Goal: Task Accomplishment & Management: Manage account settings

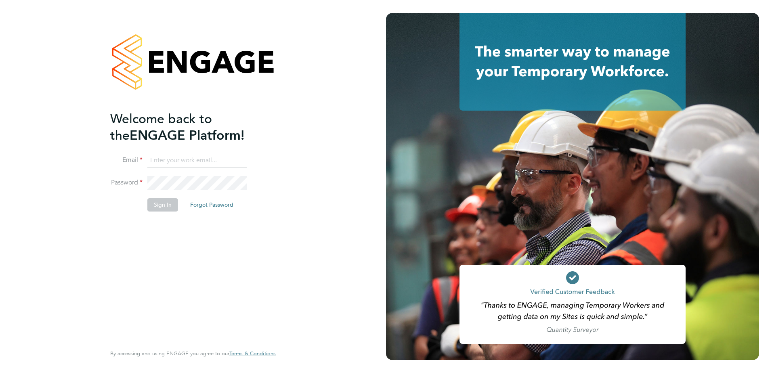
type input "[PERSON_NAME][EMAIL_ADDRESS][DOMAIN_NAME]"
click at [167, 207] on button "Sign In" at bounding box center [162, 204] width 31 height 13
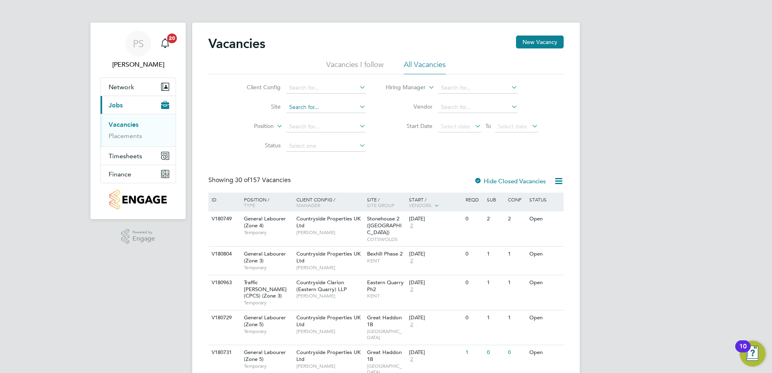
click at [300, 110] on input at bounding box center [326, 107] width 80 height 11
click at [304, 117] on b "[PERSON_NAME]" at bounding box center [312, 118] width 47 height 7
type input "[PERSON_NAME][GEOGRAPHIC_DATA]"
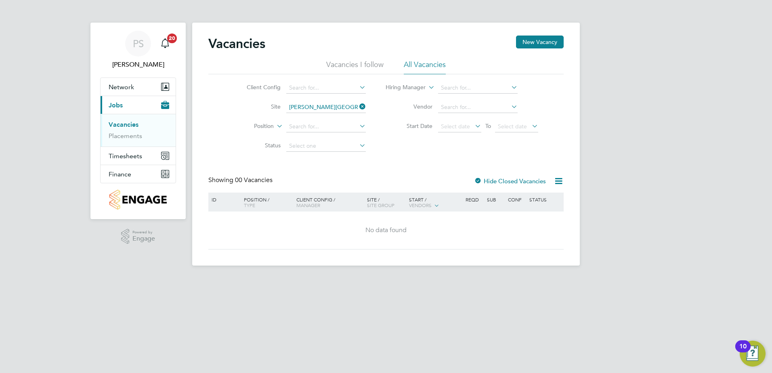
click at [531, 180] on label "Hide Closed Vacancies" at bounding box center [510, 181] width 72 height 8
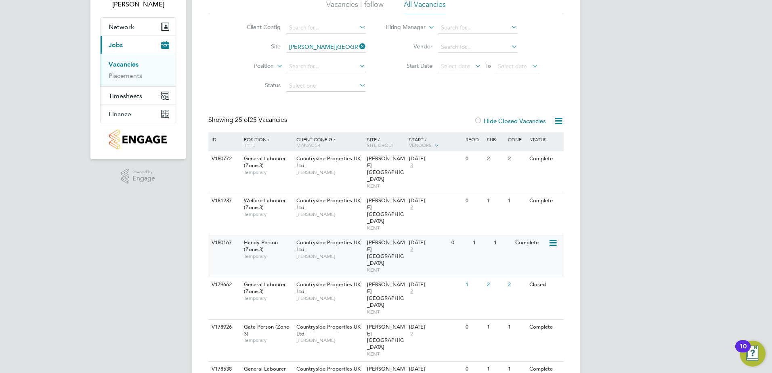
scroll to position [81, 0]
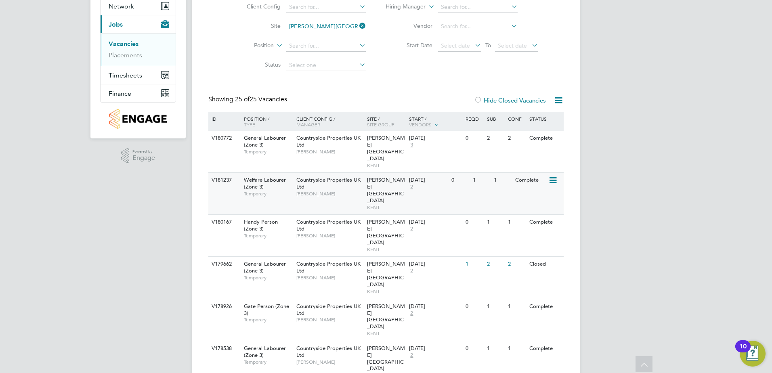
click at [551, 176] on icon at bounding box center [552, 181] width 8 height 10
click at [535, 184] on li "View Details" at bounding box center [532, 185] width 47 height 11
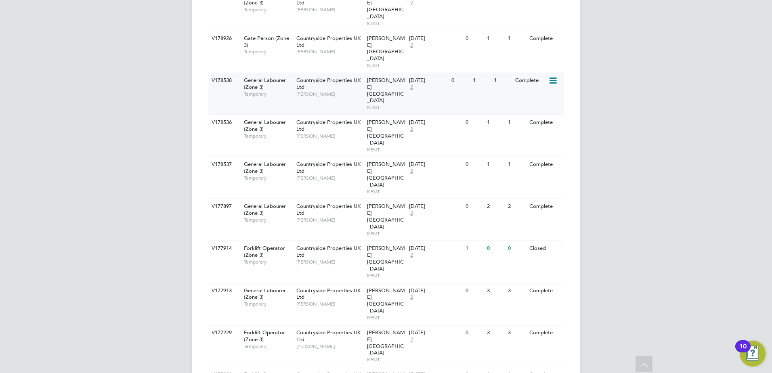
scroll to position [363, 0]
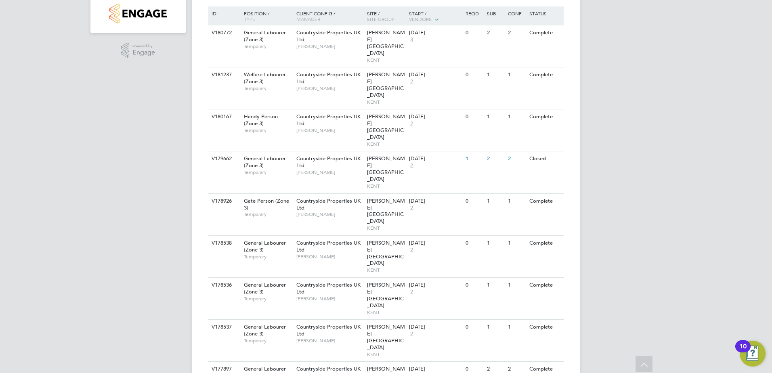
scroll to position [0, 0]
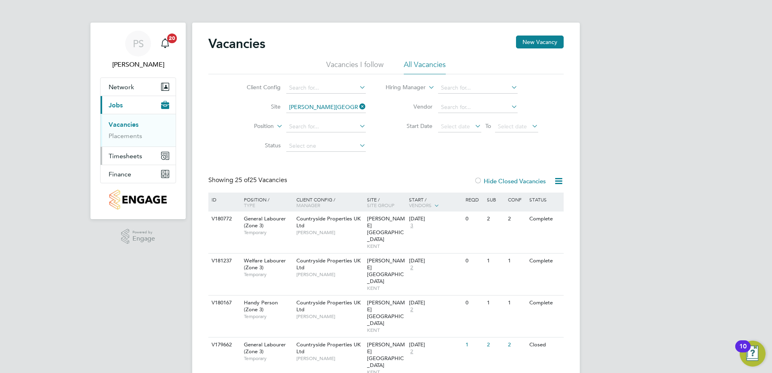
click at [135, 157] on span "Timesheets" at bounding box center [126, 156] width 34 height 8
click at [133, 157] on span "Timesheets" at bounding box center [126, 156] width 34 height 8
click at [134, 144] on link "Timesheets" at bounding box center [126, 143] width 34 height 8
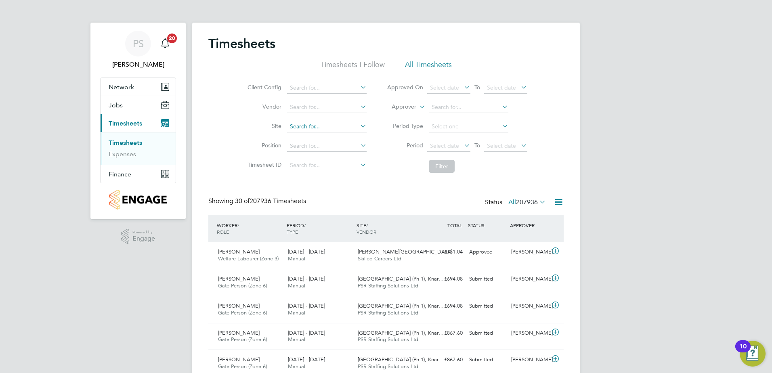
click at [315, 124] on input at bounding box center [327, 126] width 80 height 11
click at [330, 139] on li "Tenterd en Sports Pavilion" at bounding box center [326, 137] width 80 height 11
type input "Tenterden Sports Pavilion"
click at [444, 164] on button "Filter" at bounding box center [442, 166] width 26 height 13
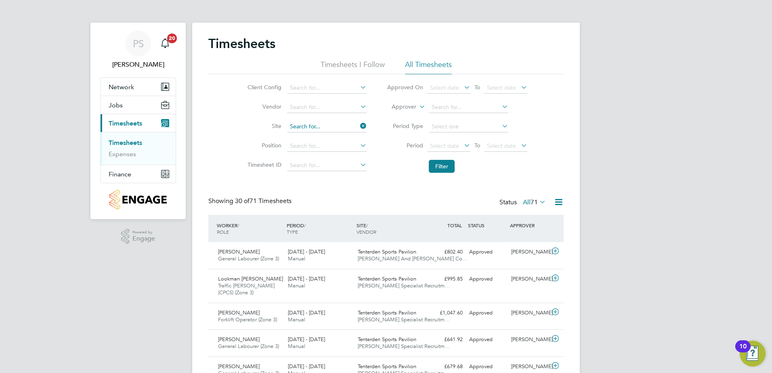
click at [347, 127] on input at bounding box center [327, 126] width 80 height 11
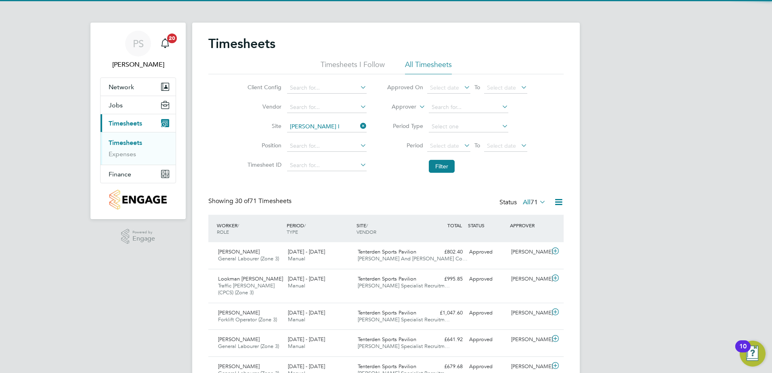
click at [331, 141] on li "Marte l lo Lakes" at bounding box center [326, 137] width 80 height 11
type input "[PERSON_NAME][GEOGRAPHIC_DATA]"
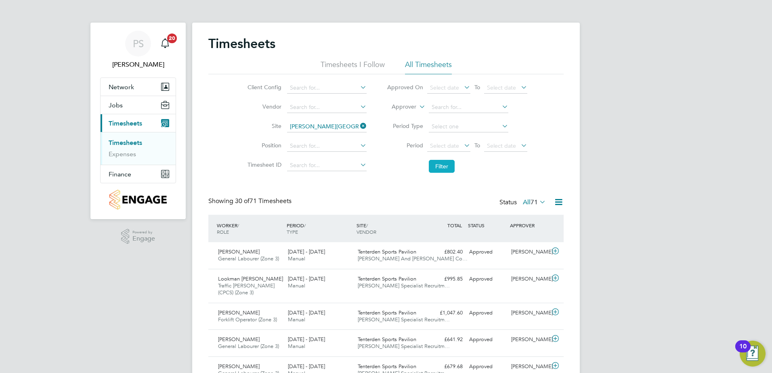
click at [445, 170] on button "Filter" at bounding box center [442, 166] width 26 height 13
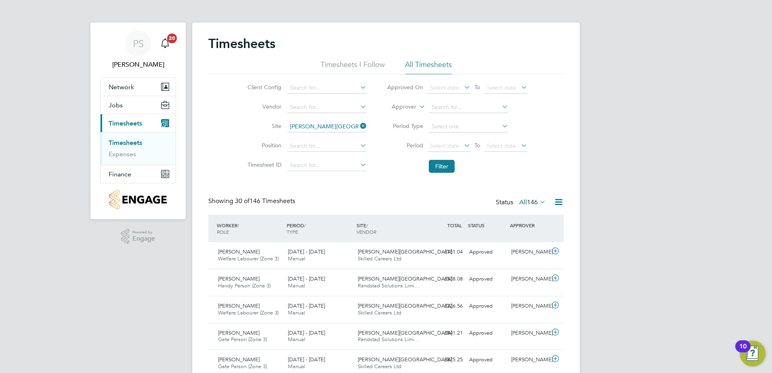
click at [359, 125] on icon at bounding box center [359, 125] width 0 height 11
click at [321, 126] on input at bounding box center [327, 126] width 80 height 11
type input "[PERSON_NAME]"
click at [319, 132] on ul "[PERSON_NAME][GEOGRAPHIC_DATA]" at bounding box center [326, 138] width 81 height 12
click at [318, 136] on li "Site" at bounding box center [306, 126] width 142 height 19
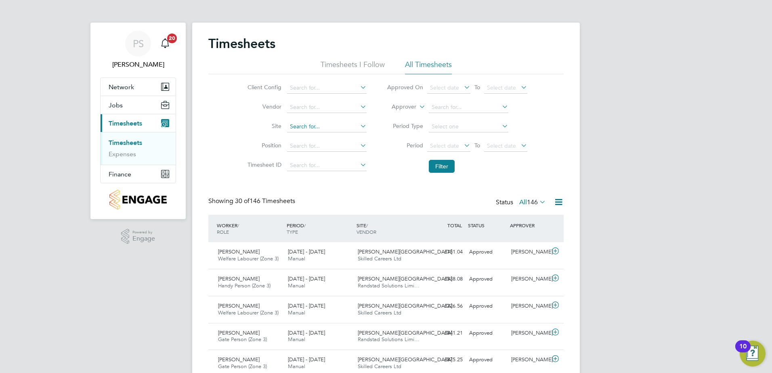
click at [319, 126] on input at bounding box center [327, 126] width 80 height 11
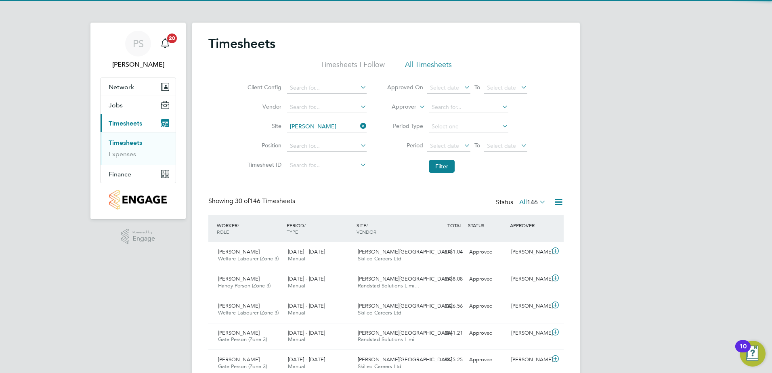
click at [311, 142] on li "[PERSON_NAME][GEOGRAPHIC_DATA]" at bounding box center [326, 137] width 80 height 11
type input "[PERSON_NAME][GEOGRAPHIC_DATA]"
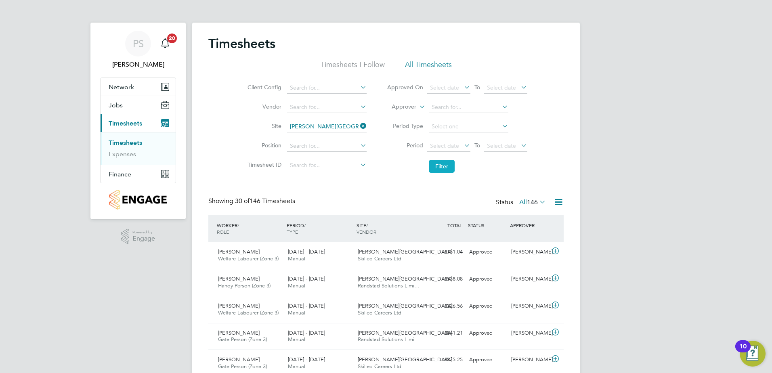
click at [438, 163] on button "Filter" at bounding box center [442, 166] width 26 height 13
click at [127, 143] on link "Timesheets" at bounding box center [126, 143] width 34 height 8
click at [359, 125] on icon at bounding box center [359, 125] width 0 height 11
click at [443, 168] on button "Filter" at bounding box center [442, 166] width 26 height 13
click at [518, 253] on div "[PERSON_NAME]" at bounding box center [529, 252] width 42 height 13
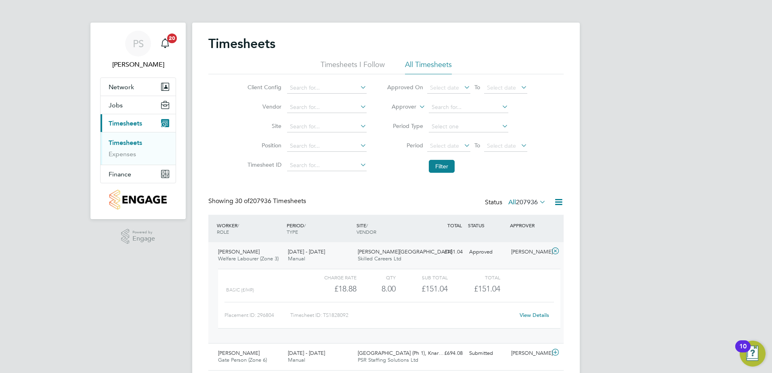
click at [540, 317] on link "View Details" at bounding box center [534, 315] width 29 height 7
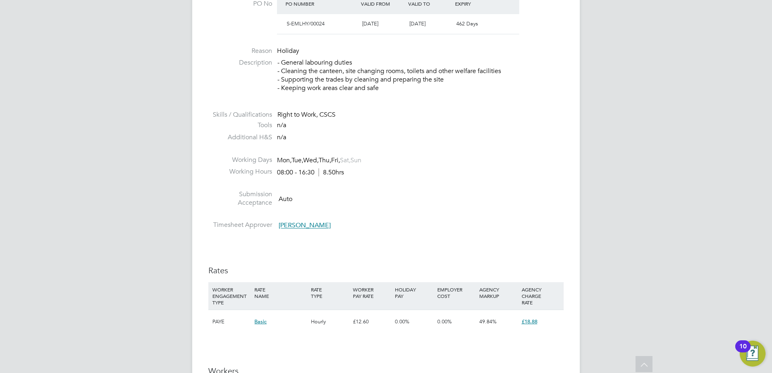
scroll to position [404, 0]
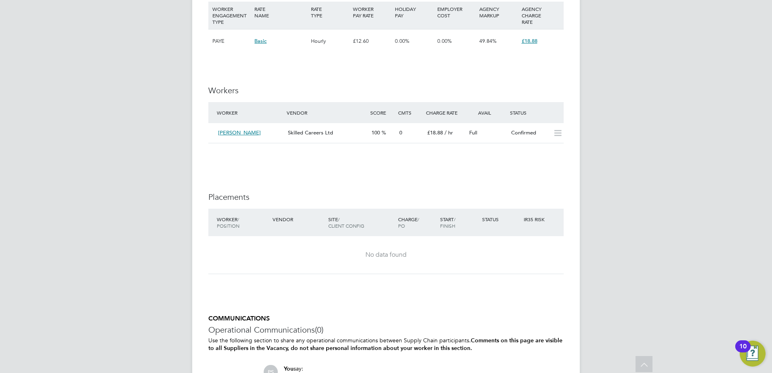
scroll to position [485, 0]
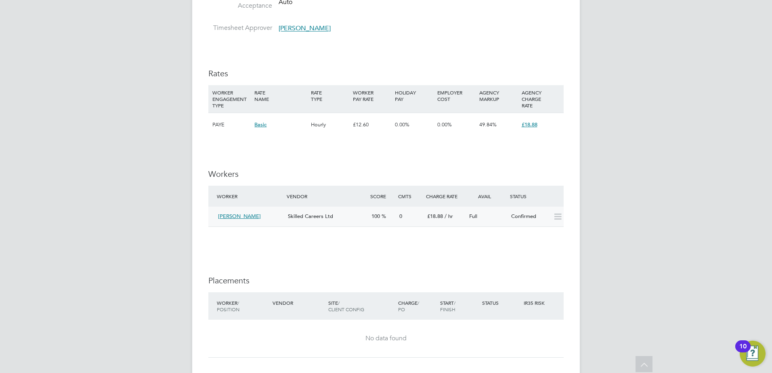
click at [234, 214] on span "[PERSON_NAME]" at bounding box center [239, 216] width 43 height 7
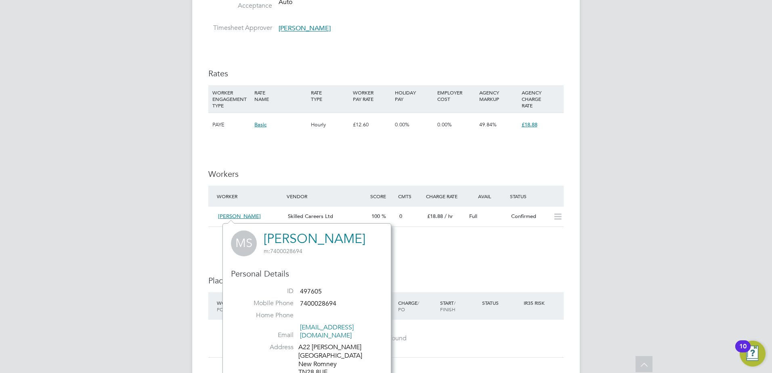
click at [452, 270] on div "IR35 Determination IR35 Status Inside IR35 Edit Status Status Determination Sta…" at bounding box center [385, 113] width 355 height 854
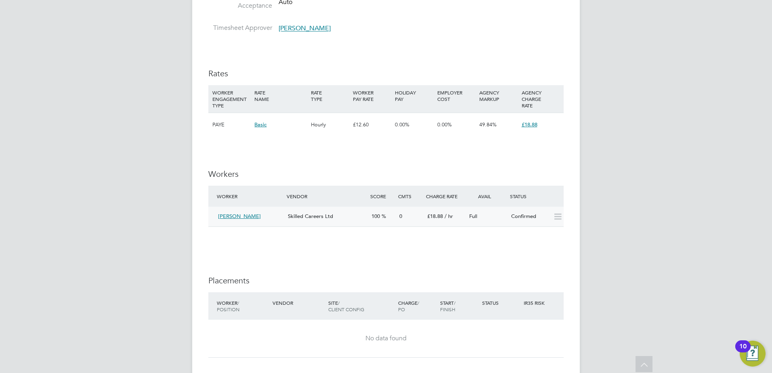
click at [240, 216] on span "[PERSON_NAME]" at bounding box center [239, 216] width 43 height 7
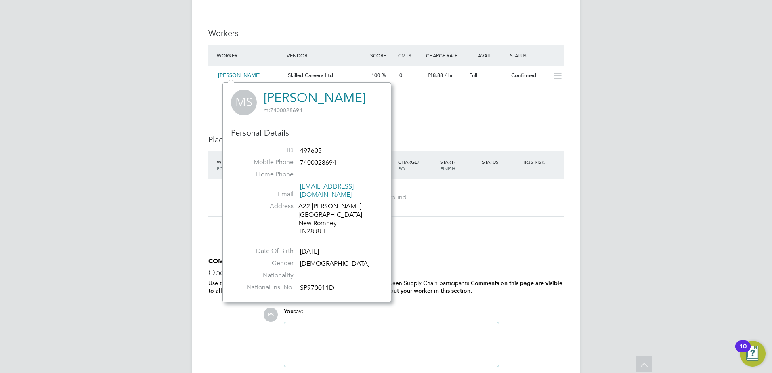
scroll to position [646, 0]
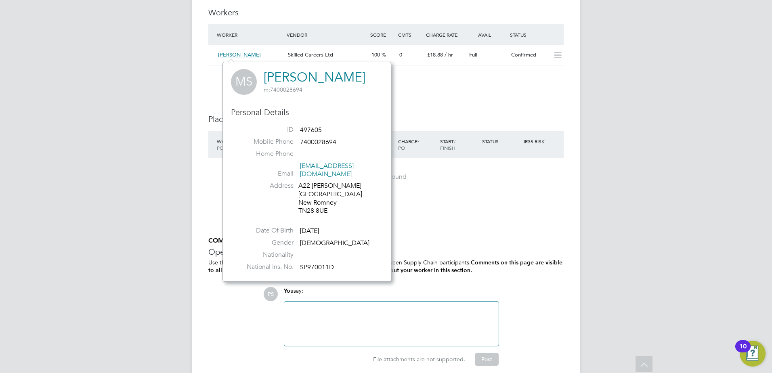
click at [490, 178] on div "No data found" at bounding box center [385, 177] width 339 height 8
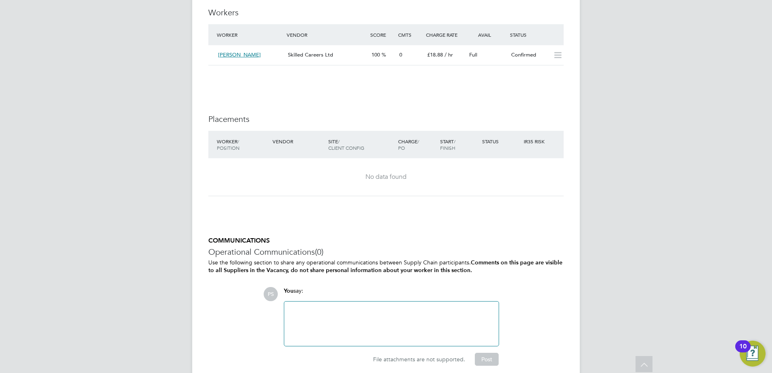
drag, startPoint x: 558, startPoint y: 59, endPoint x: 523, endPoint y: 77, distance: 39.0
click at [523, 78] on li at bounding box center [385, 77] width 355 height 8
click at [556, 55] on icon at bounding box center [558, 55] width 10 height 6
click at [497, 56] on div "Full" at bounding box center [487, 54] width 42 height 13
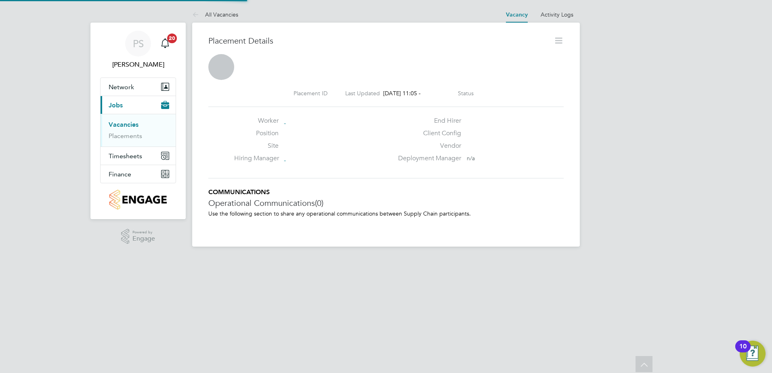
scroll to position [8, 21]
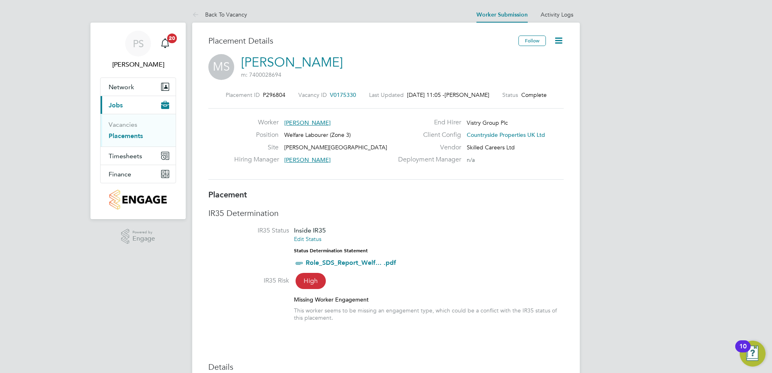
click at [560, 38] on icon at bounding box center [559, 41] width 10 height 10
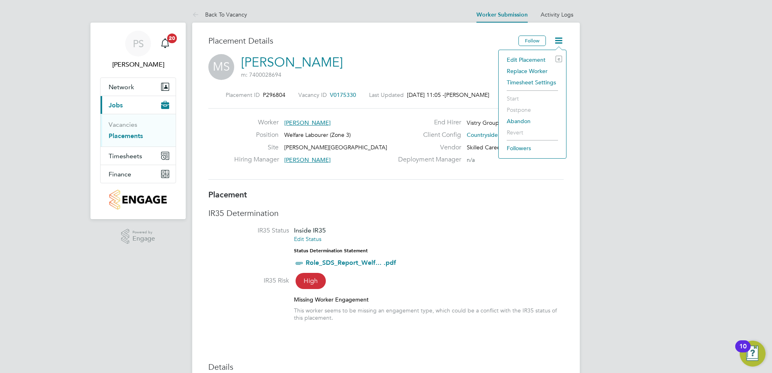
click at [528, 59] on li "Edit Placement e" at bounding box center [532, 59] width 59 height 11
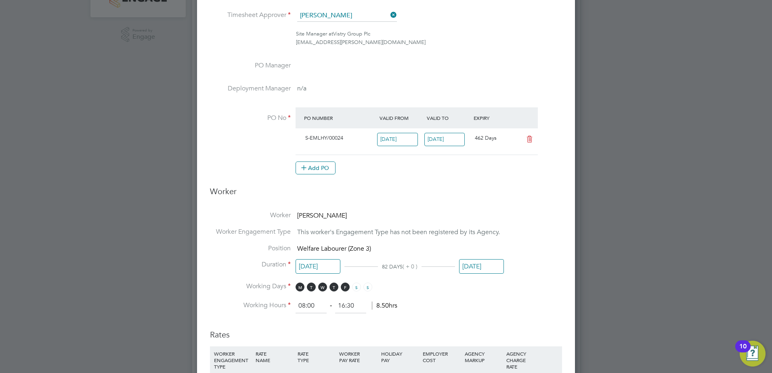
click at [483, 265] on input "12 Sep 2025" at bounding box center [481, 266] width 45 height 15
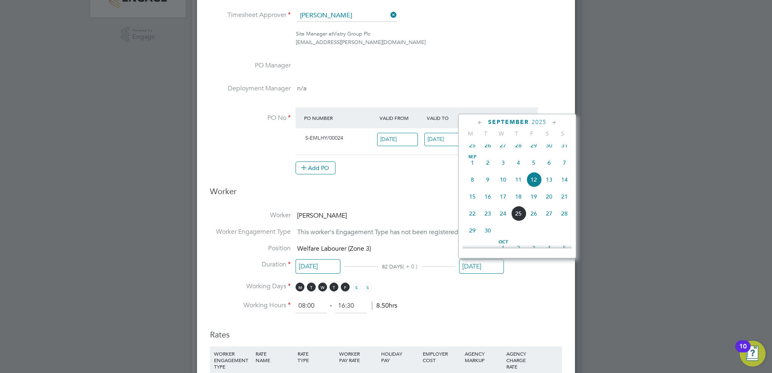
click at [488, 203] on span "16" at bounding box center [487, 196] width 15 height 15
type input "[DATE]"
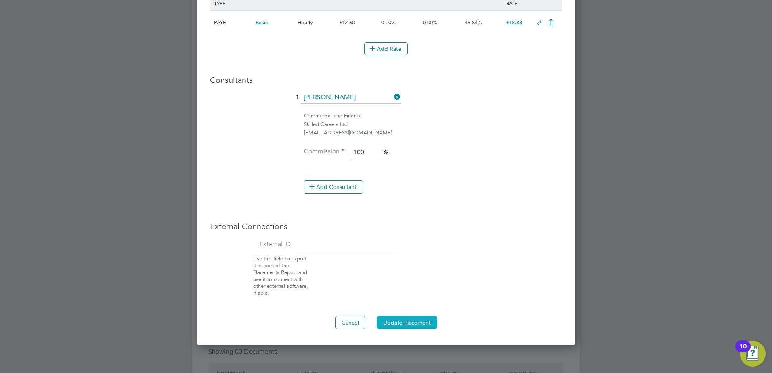
click at [396, 318] on button "Update Placement" at bounding box center [407, 322] width 61 height 13
